Goal: Transaction & Acquisition: Purchase product/service

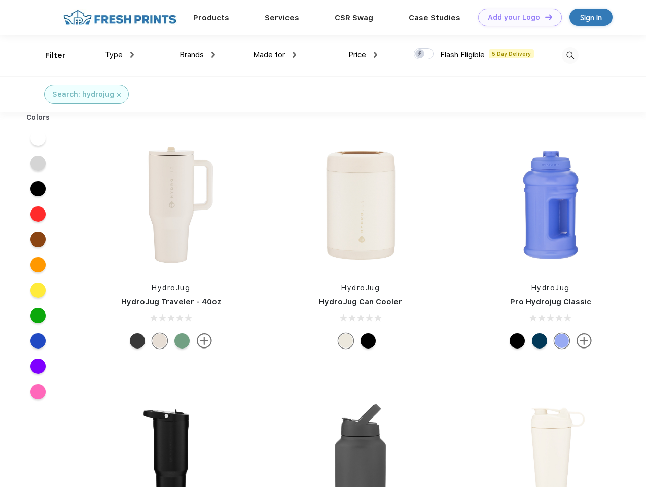
click at [516, 17] on link "Add your Logo Design Tool" at bounding box center [520, 18] width 84 height 18
click at [0, 0] on div "Design Tool" at bounding box center [0, 0] width 0 height 0
click at [544, 17] on link "Add your Logo Design Tool" at bounding box center [520, 18] width 84 height 18
click at [49, 55] on div "Filter" at bounding box center [55, 56] width 21 height 12
click at [120, 55] on span "Type" at bounding box center [114, 54] width 18 height 9
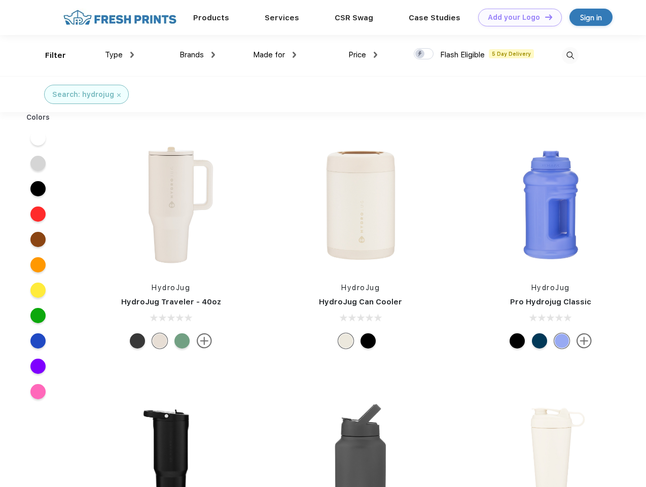
click at [197, 55] on span "Brands" at bounding box center [192, 54] width 24 height 9
click at [275, 55] on span "Made for" at bounding box center [269, 54] width 32 height 9
click at [363, 55] on span "Price" at bounding box center [357, 54] width 18 height 9
click at [424, 54] on div at bounding box center [424, 53] width 20 height 11
click at [420, 54] on input "checkbox" at bounding box center [417, 51] width 7 height 7
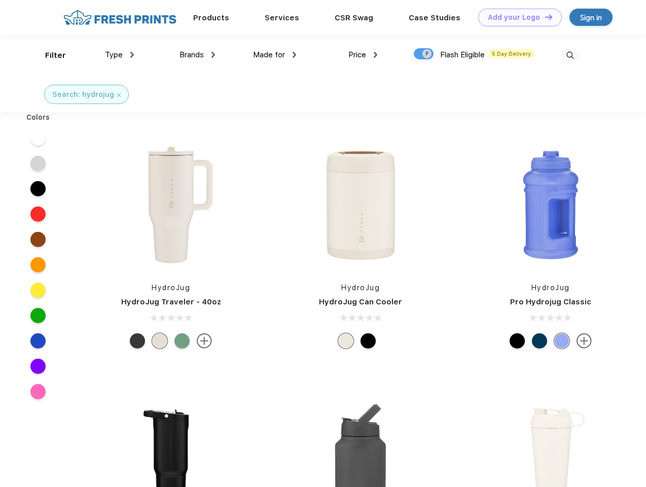
click at [570, 55] on img at bounding box center [570, 55] width 17 height 17
